Goal: Task Accomplishment & Management: Use online tool/utility

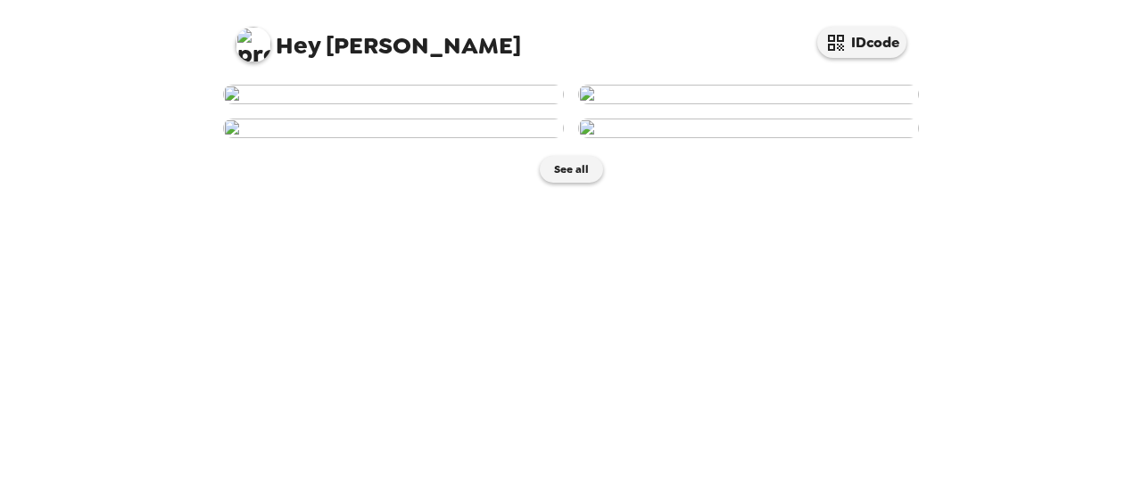
click at [674, 104] on img at bounding box center [748, 95] width 341 height 20
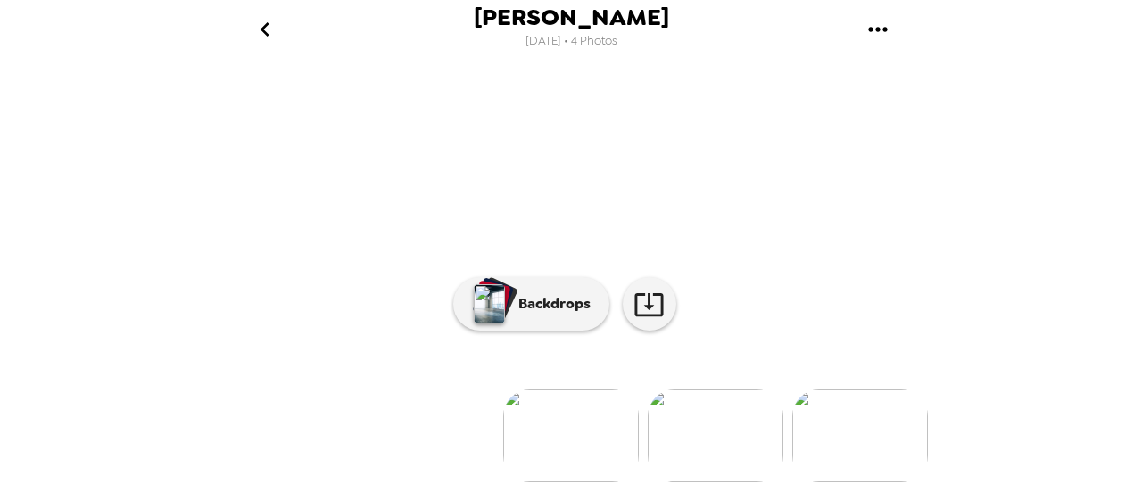
click at [703, 399] on img at bounding box center [715, 436] width 136 height 93
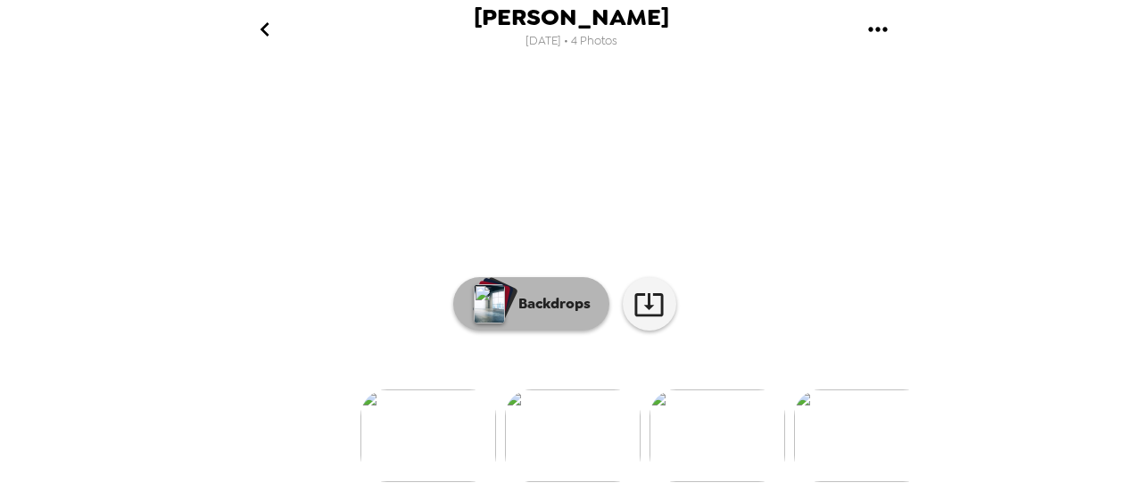
click at [507, 322] on div "button" at bounding box center [496, 298] width 44 height 45
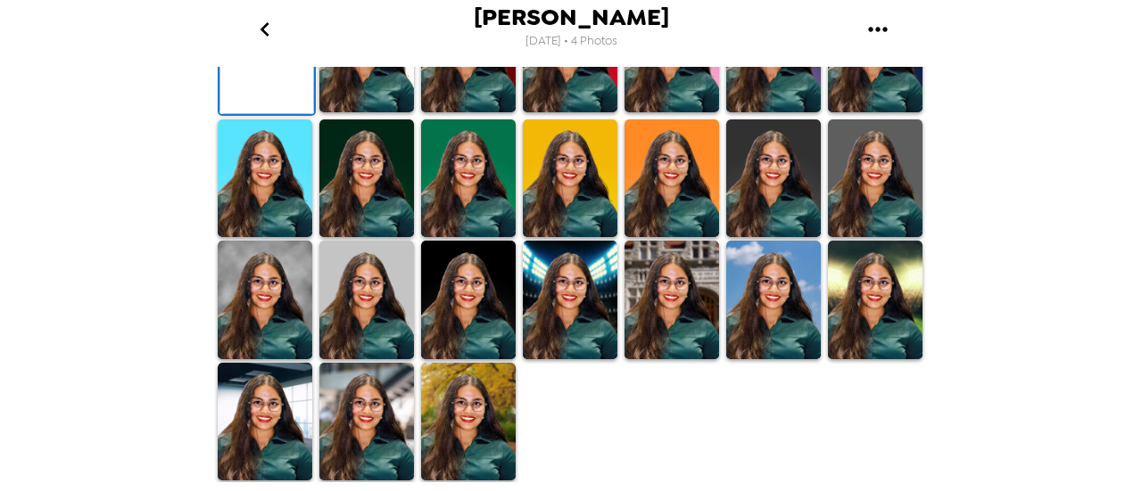
scroll to position [364, 0]
click at [376, 112] on img at bounding box center [366, 53] width 95 height 119
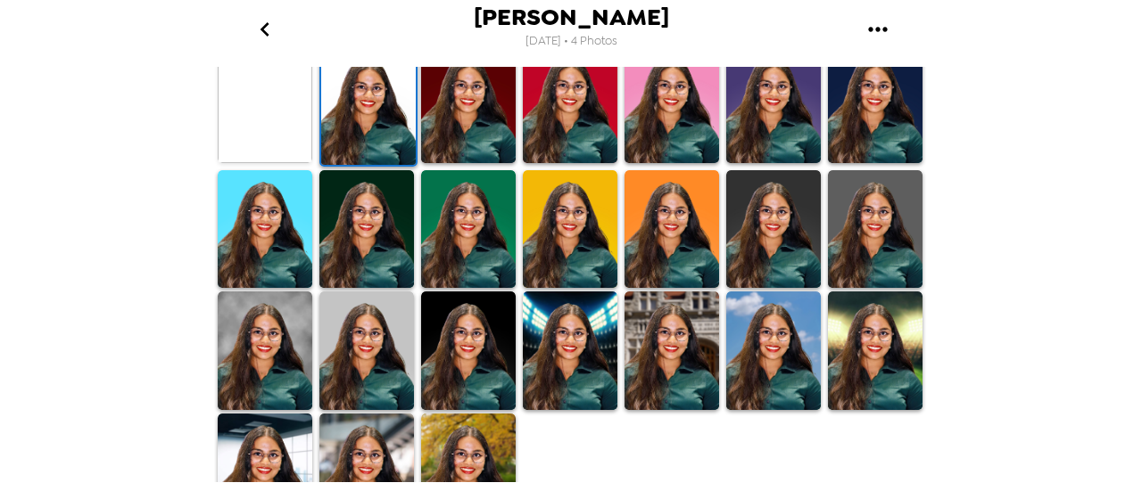
scroll to position [540, 0]
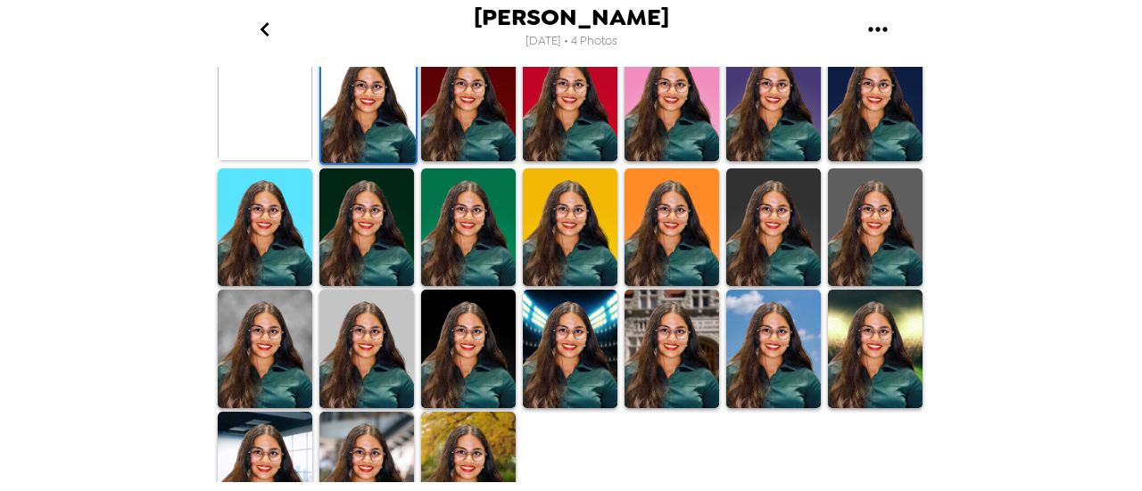
click at [319, 233] on img at bounding box center [366, 228] width 95 height 119
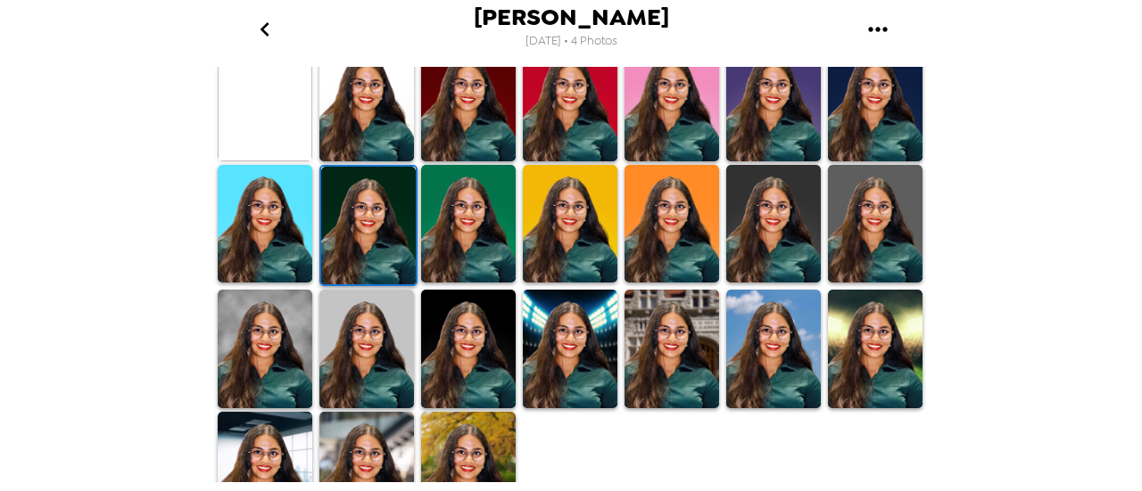
click at [342, 229] on img at bounding box center [368, 226] width 95 height 119
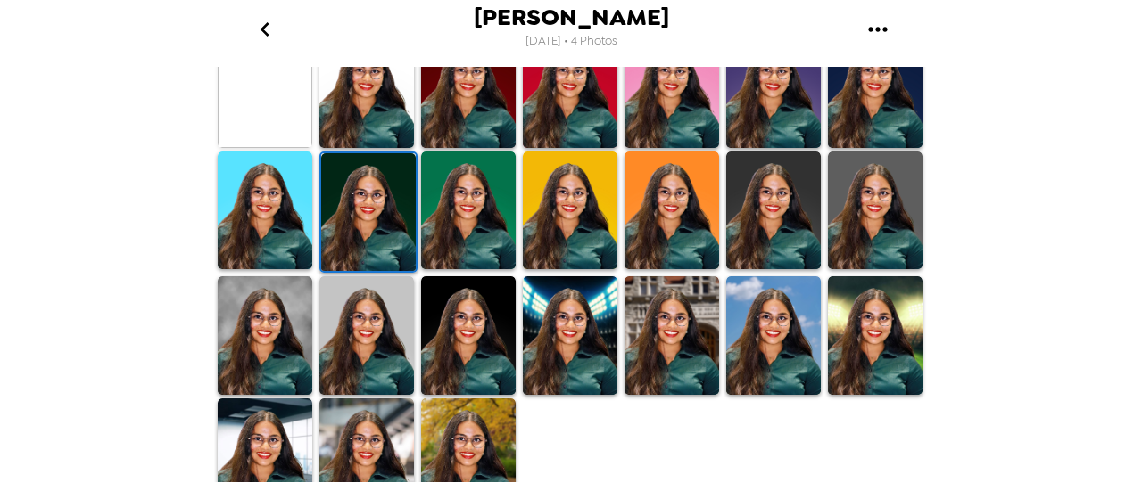
scroll to position [580, 0]
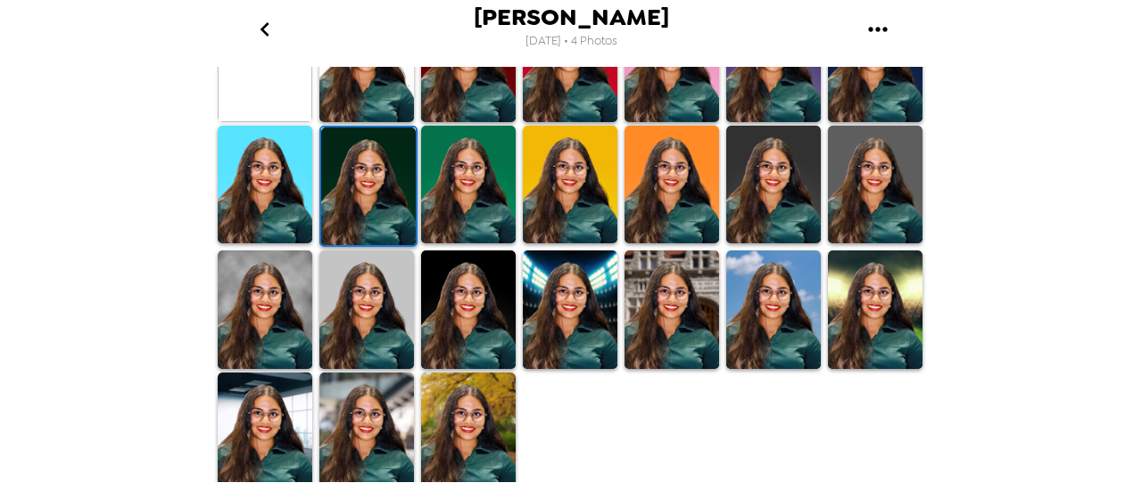
click at [878, 195] on img at bounding box center [875, 185] width 95 height 119
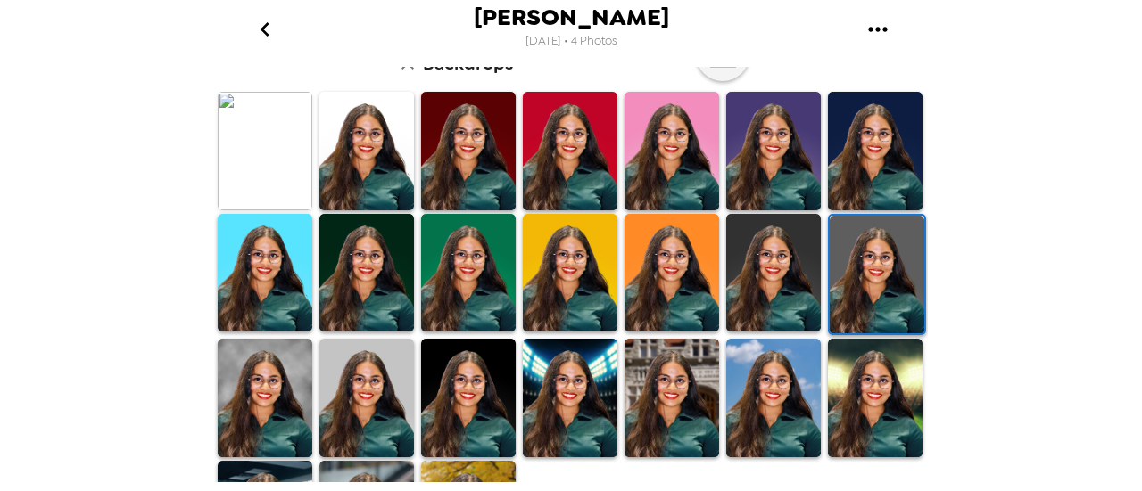
scroll to position [498, 0]
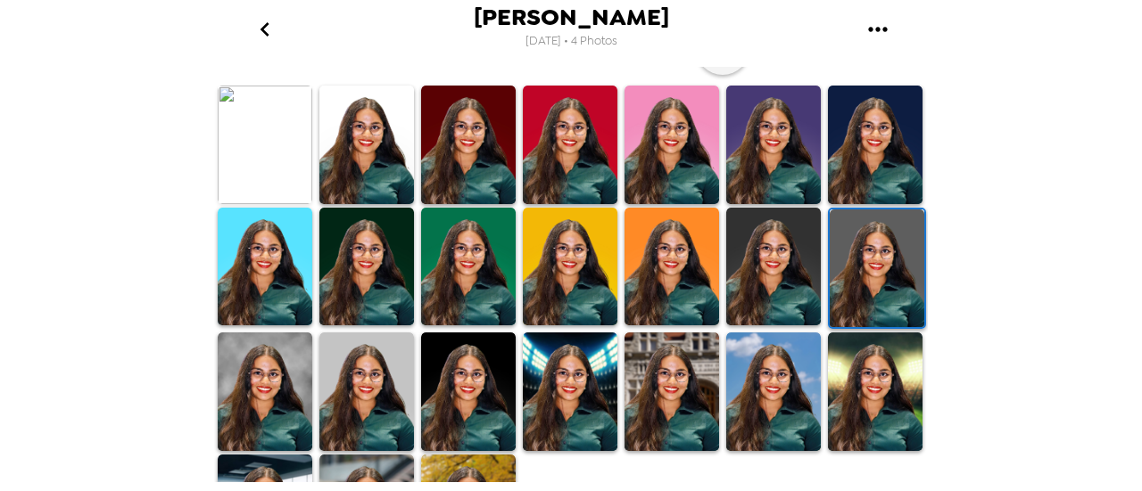
click at [767, 268] on img at bounding box center [773, 267] width 95 height 119
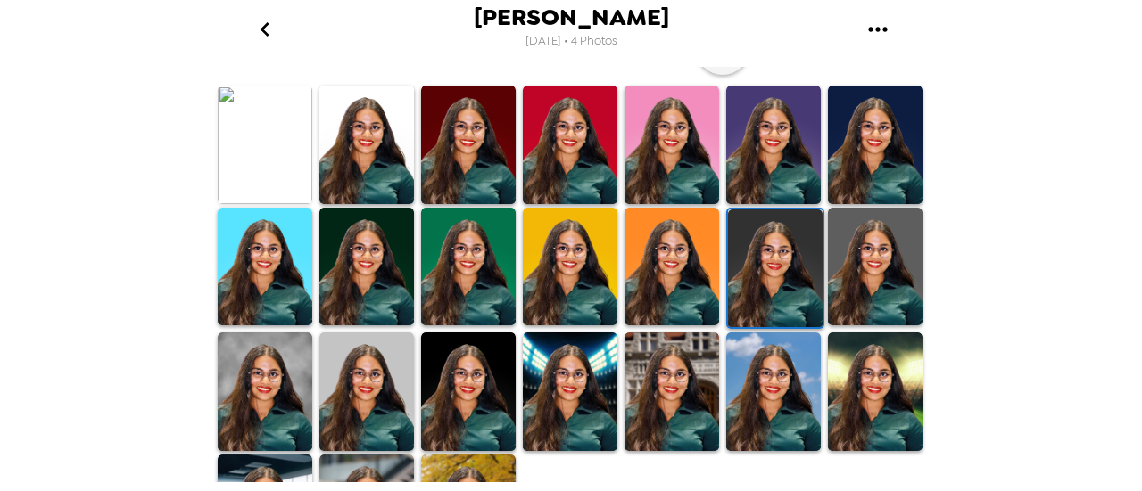
click at [264, 405] on img at bounding box center [265, 392] width 95 height 119
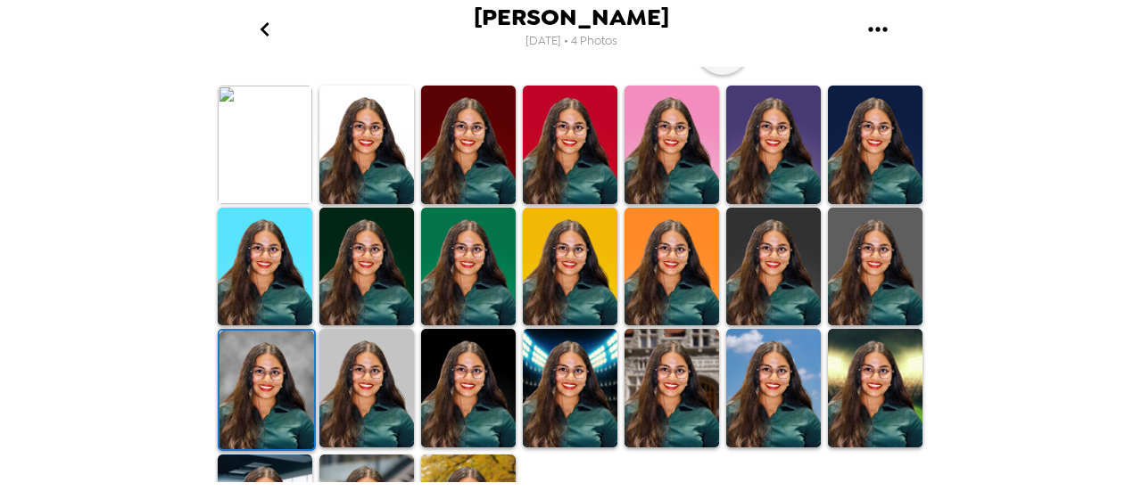
click at [243, 384] on img at bounding box center [266, 390] width 95 height 119
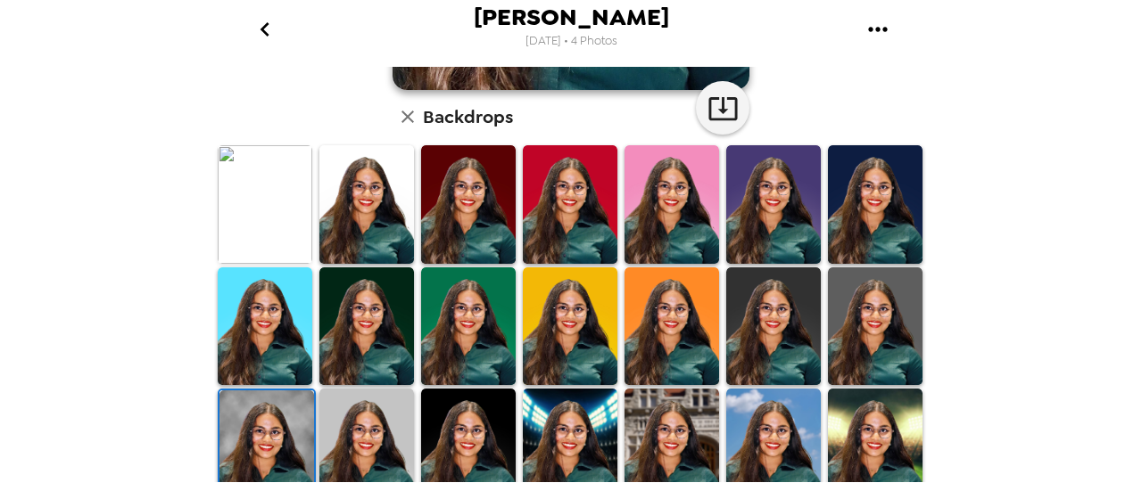
scroll to position [580, 0]
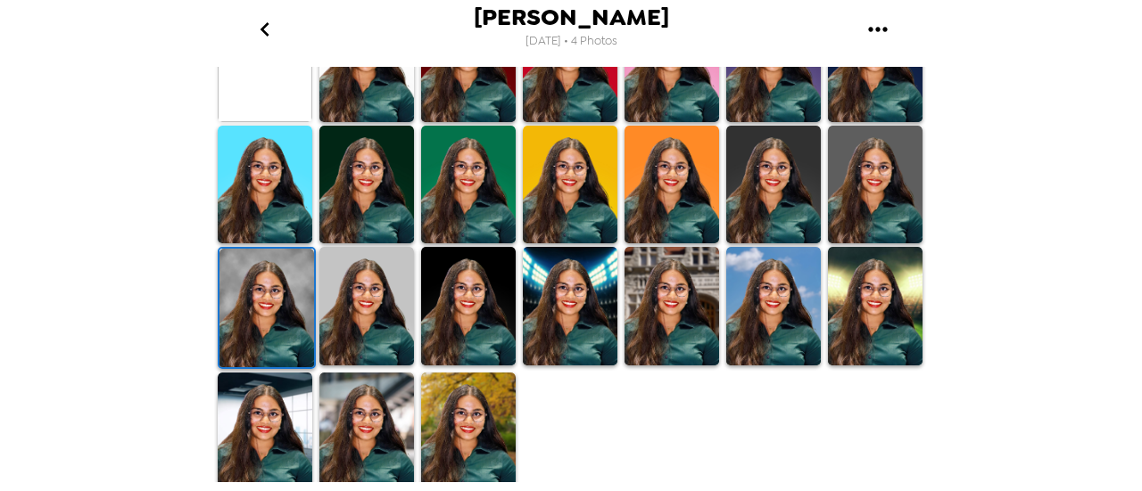
click at [742, 327] on img at bounding box center [773, 306] width 95 height 119
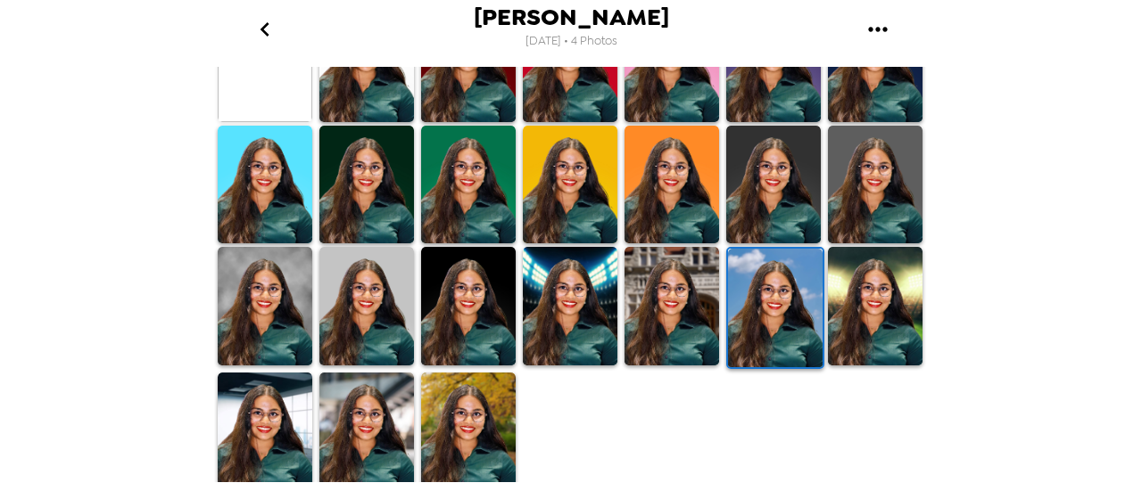
click at [275, 427] on img at bounding box center [265, 432] width 95 height 119
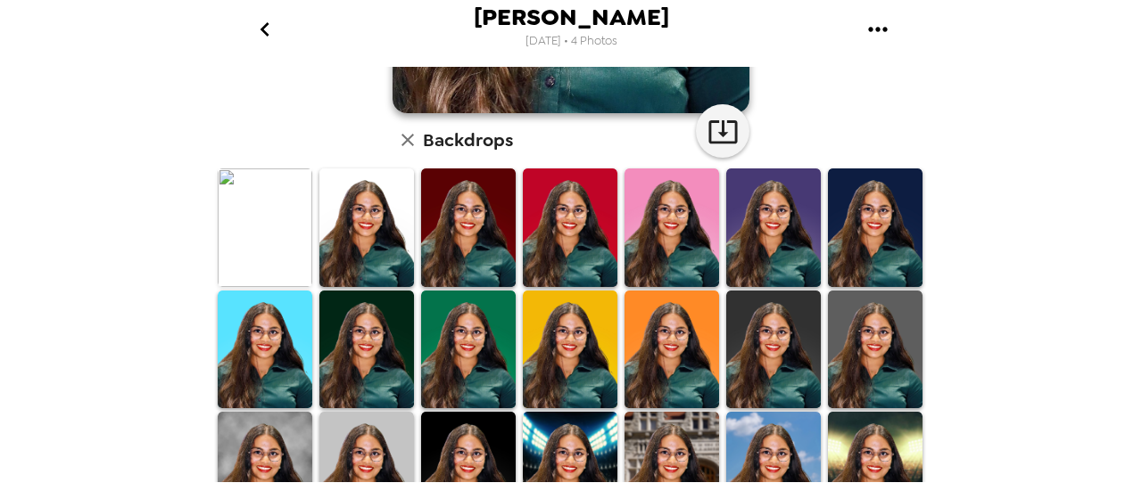
scroll to position [0, 0]
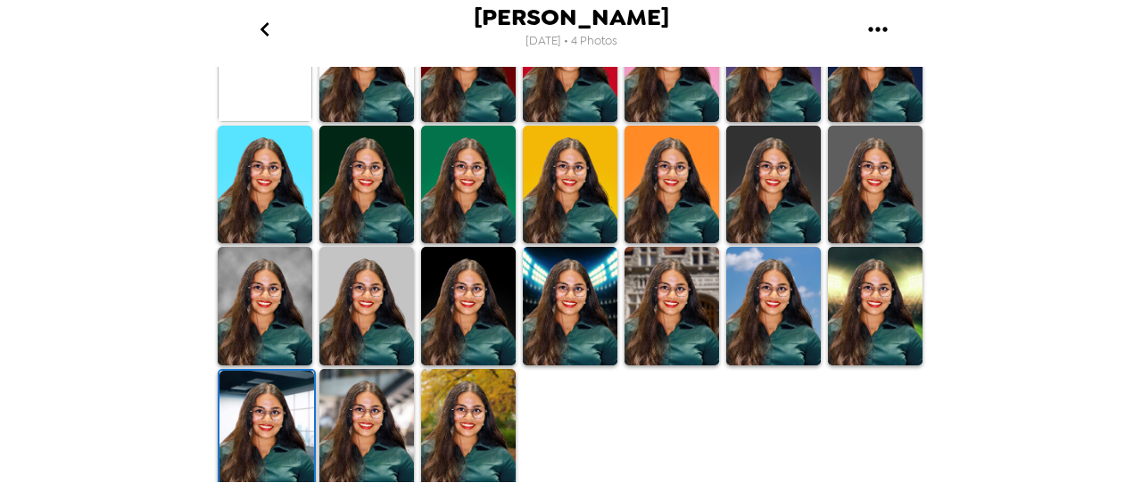
click at [378, 411] on img at bounding box center [366, 428] width 95 height 119
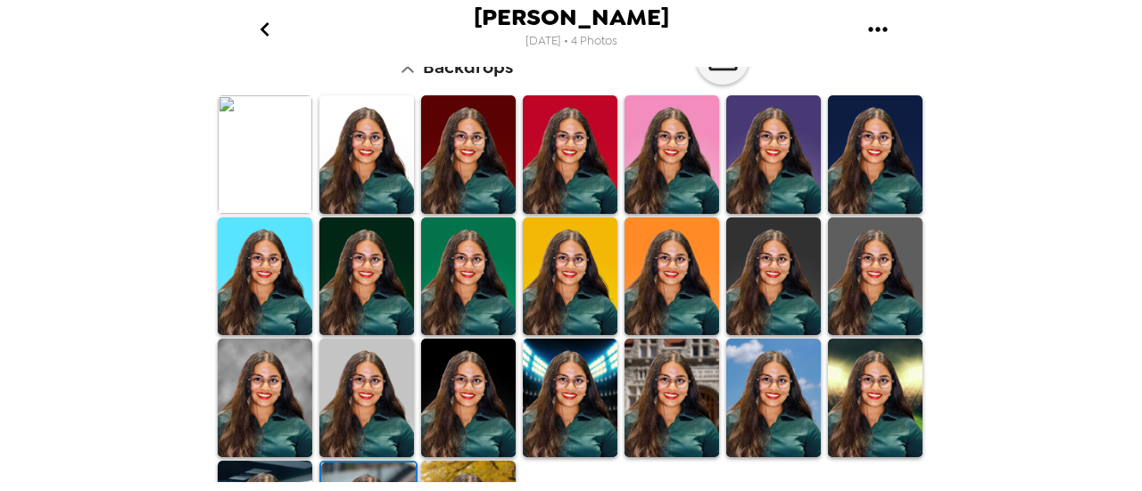
scroll to position [580, 0]
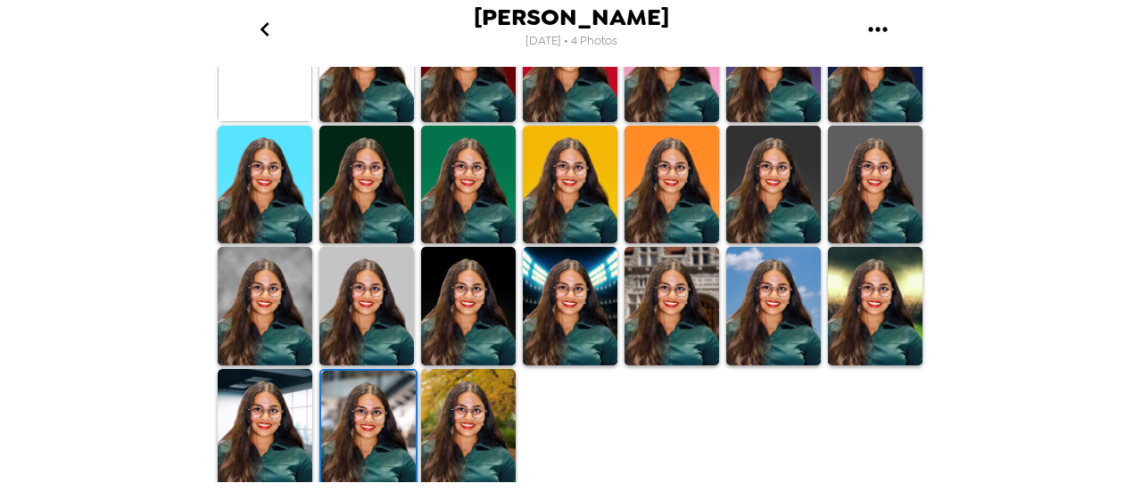
click at [559, 340] on img at bounding box center [570, 306] width 95 height 119
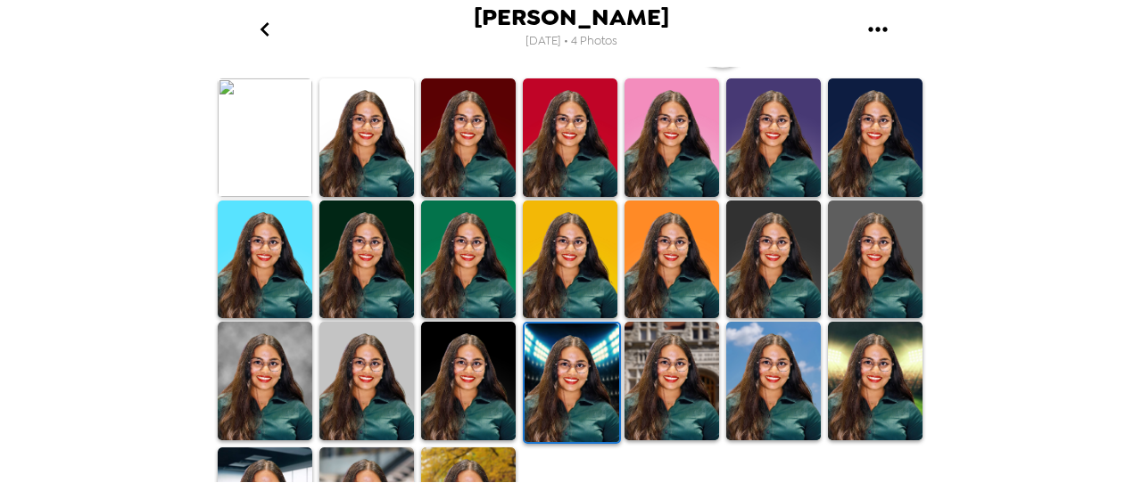
scroll to position [505, 0]
click at [737, 383] on img at bounding box center [773, 381] width 95 height 119
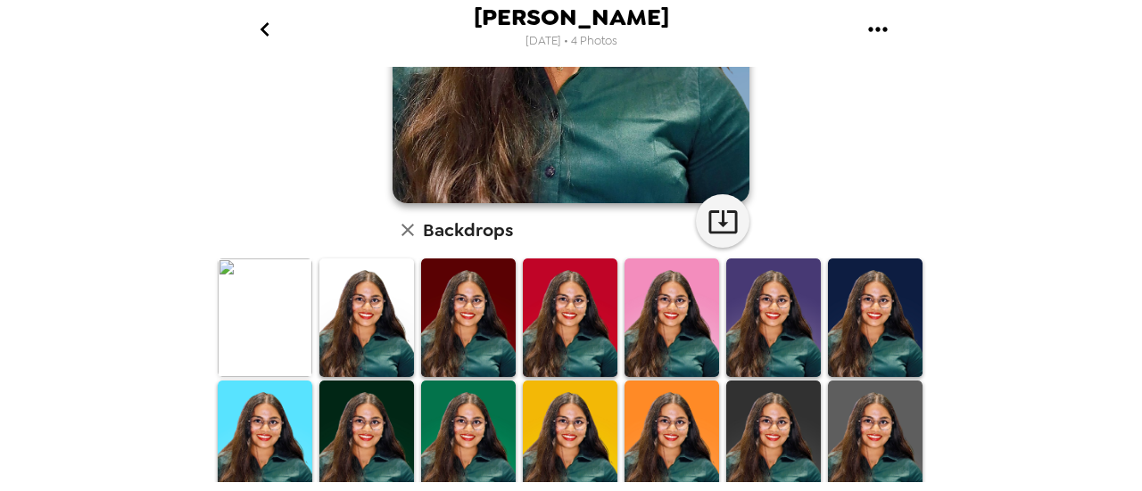
scroll to position [461, 0]
